Goal: Information Seeking & Learning: Learn about a topic

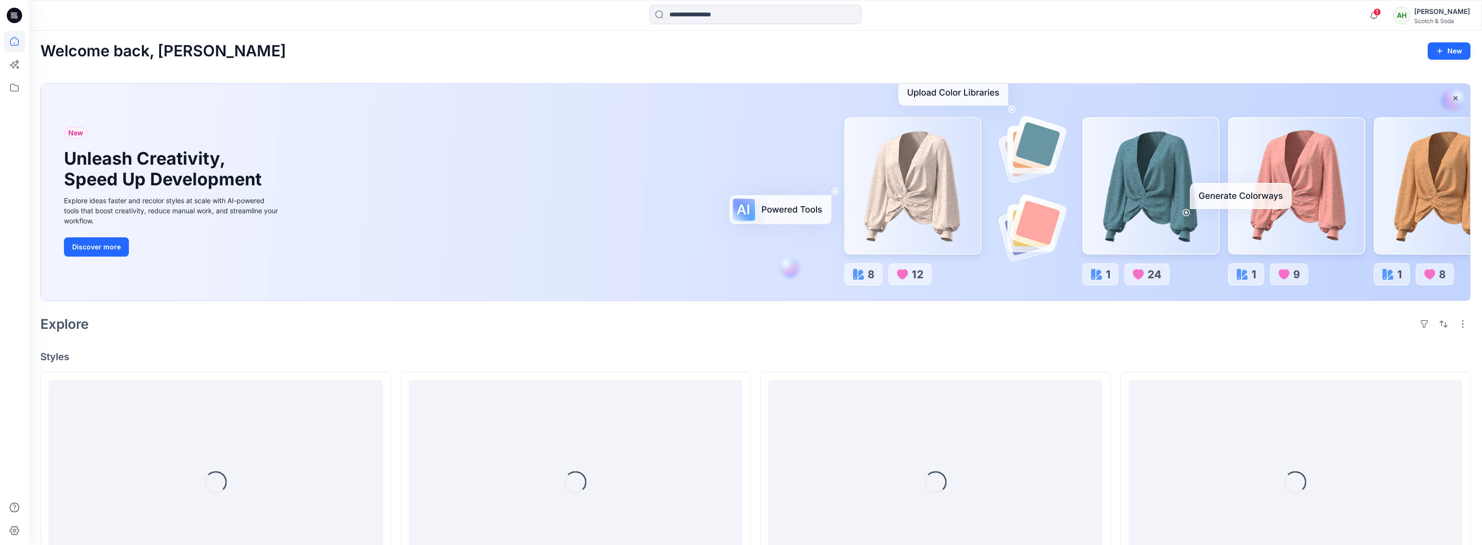
scroll to position [285, 0]
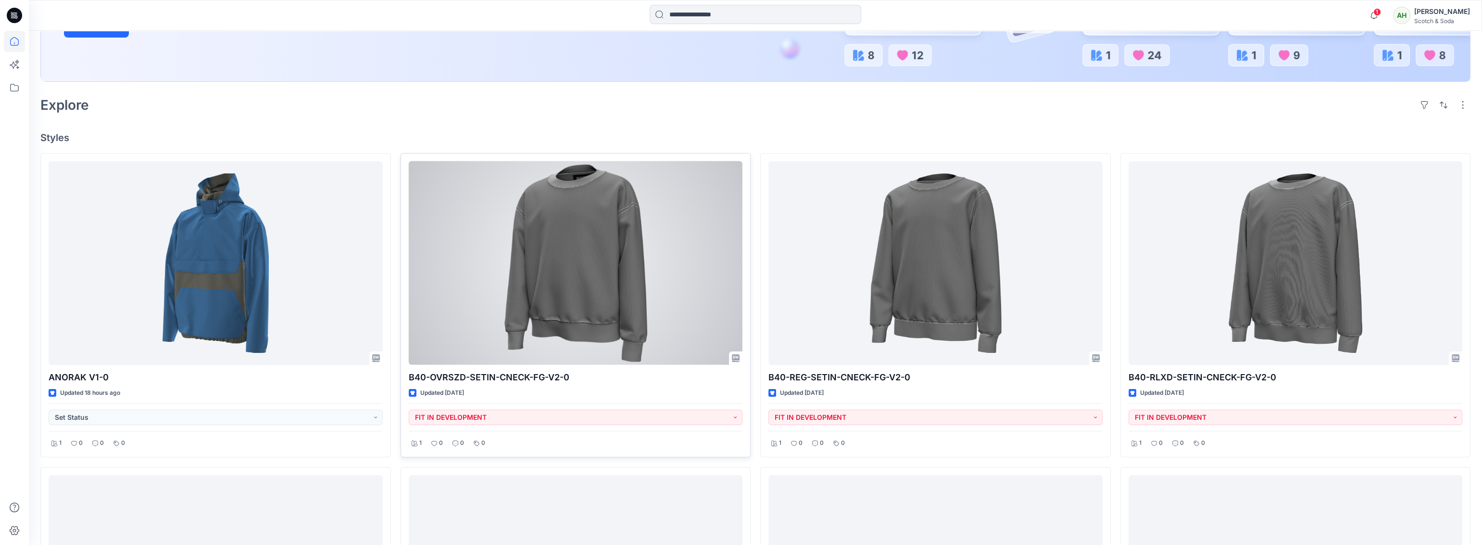
scroll to position [282, 0]
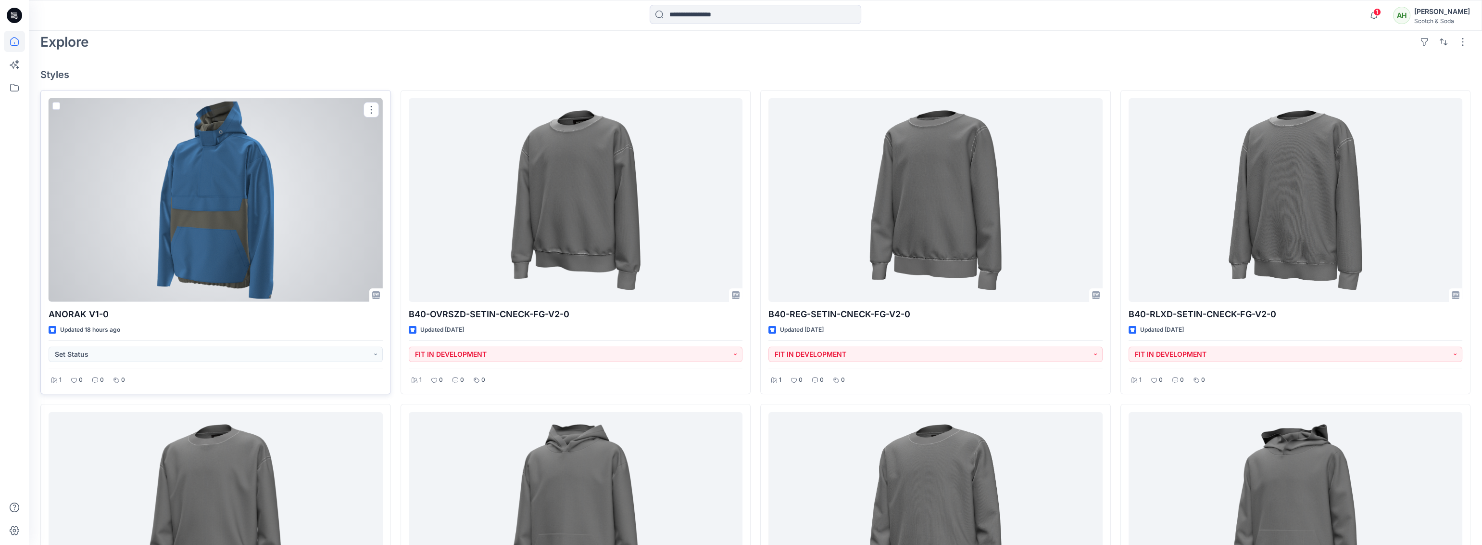
click at [314, 323] on div "ANORAK V1-0 Updated 18 hours ago Set Status 1 0 0 0" at bounding box center [215, 242] width 351 height 304
click at [293, 210] on div at bounding box center [216, 199] width 334 height 203
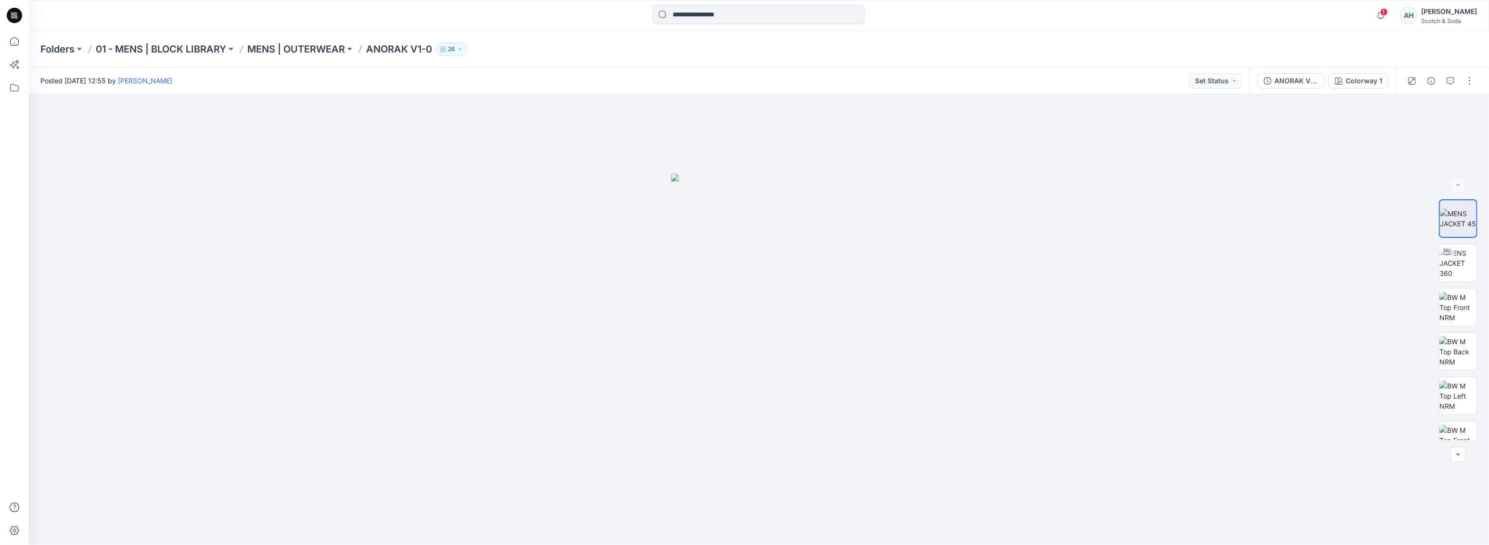
click at [463, 49] on icon "button" at bounding box center [460, 49] width 6 height 6
click at [644, 75] on div "Posted [DATE] 12:55 by [PERSON_NAME] Set Status" at bounding box center [639, 80] width 1220 height 26
click at [1390, 17] on icon "button" at bounding box center [1380, 15] width 18 height 19
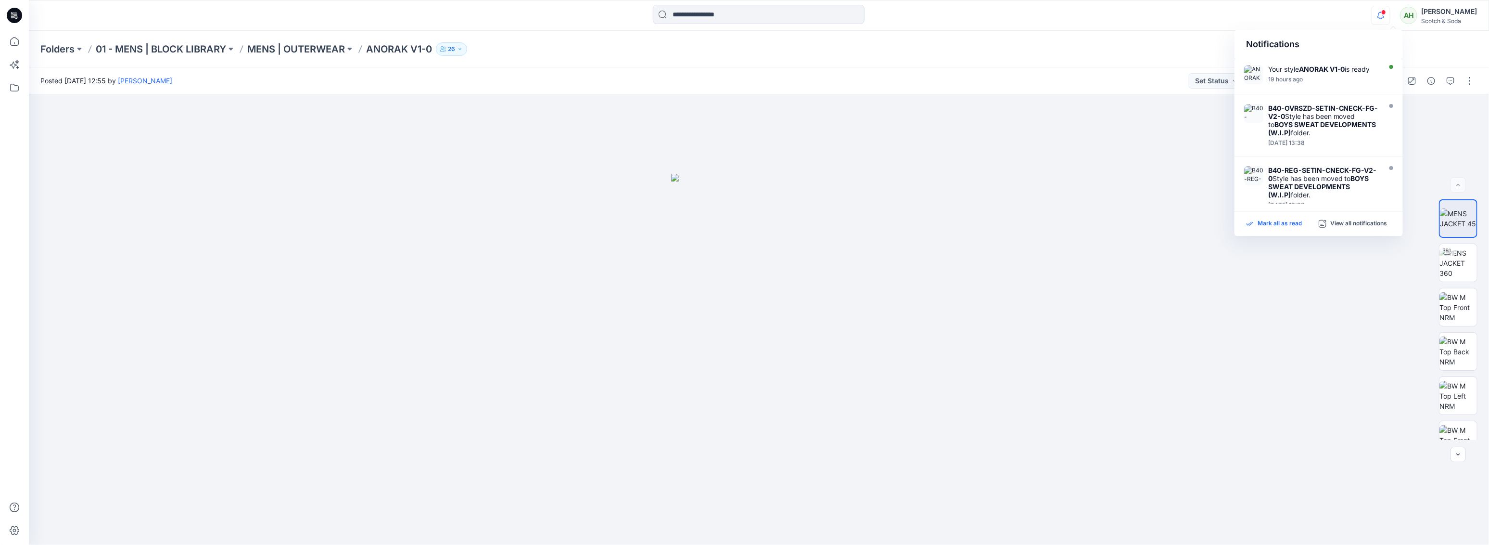
click at [1270, 227] on p "Mark all as read" at bounding box center [1279, 223] width 44 height 9
click at [17, 38] on icon at bounding box center [14, 41] width 21 height 21
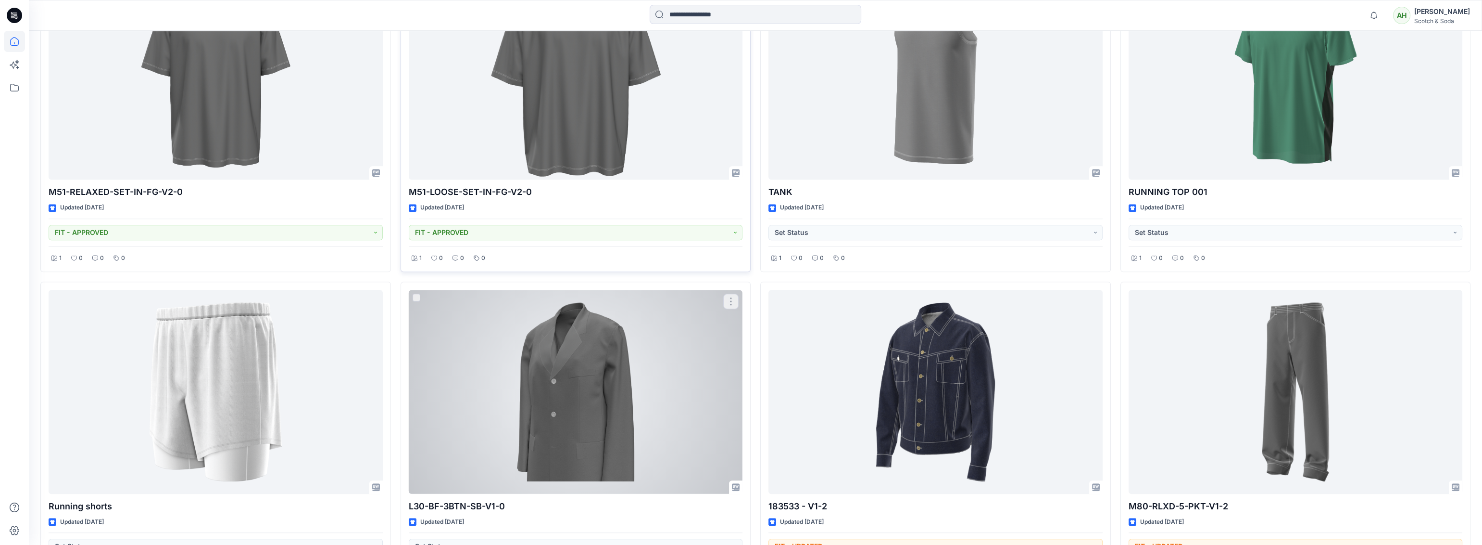
scroll to position [1745, 0]
